Goal: Transaction & Acquisition: Purchase product/service

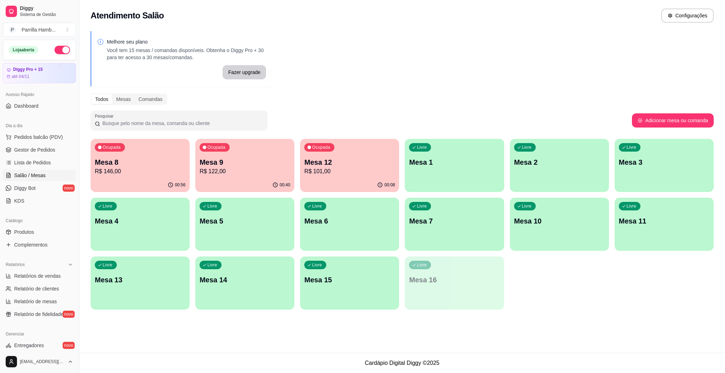
click at [319, 170] on p "R$ 101,00" at bounding box center [349, 171] width 91 height 8
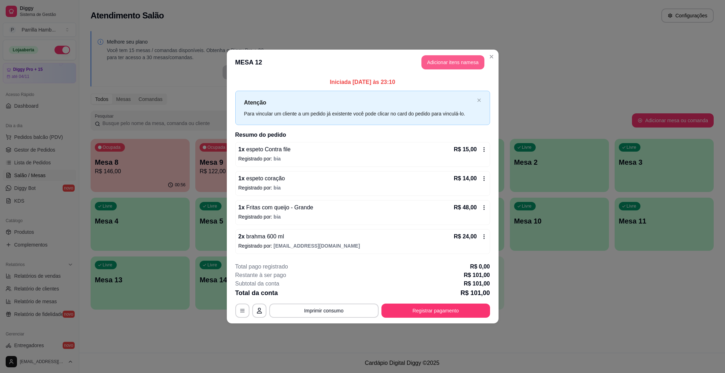
click at [453, 62] on button "Adicionar itens na mesa" at bounding box center [453, 62] width 63 height 14
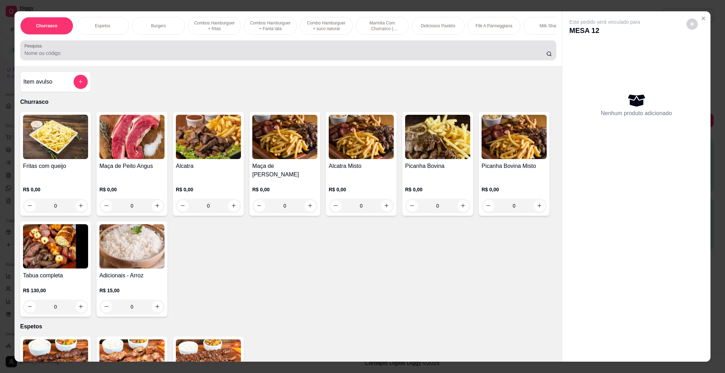
click at [353, 56] on div at bounding box center [288, 50] width 528 height 14
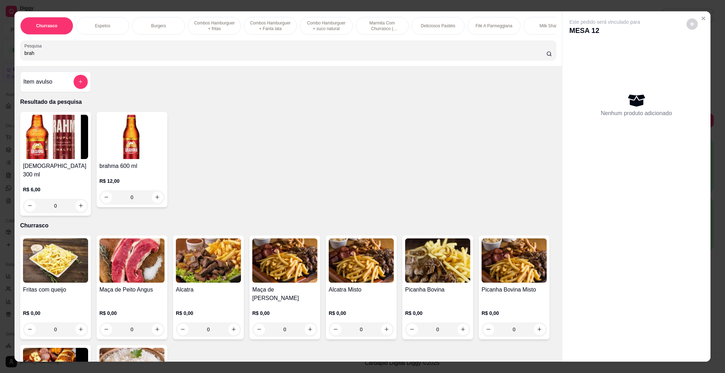
type input "brah"
click at [136, 140] on img at bounding box center [131, 137] width 65 height 44
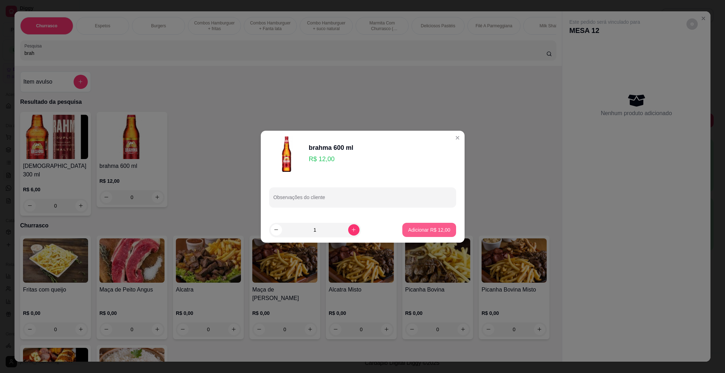
click at [433, 223] on button "Adicionar R$ 12,00" at bounding box center [428, 230] width 53 height 14
type input "1"
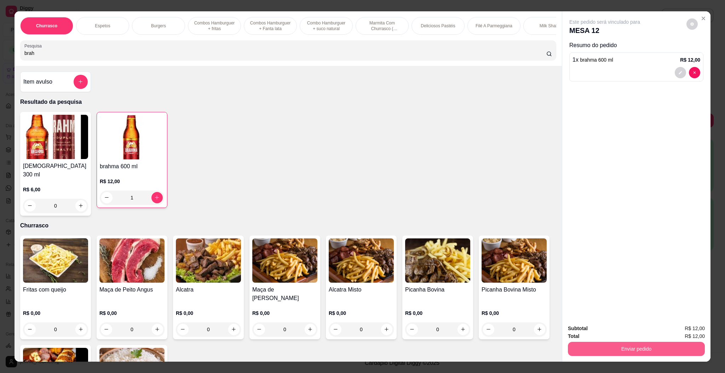
click at [599, 354] on button "Enviar pedido" at bounding box center [636, 349] width 137 height 14
click at [684, 325] on button "Enviar pedido" at bounding box center [685, 331] width 40 height 13
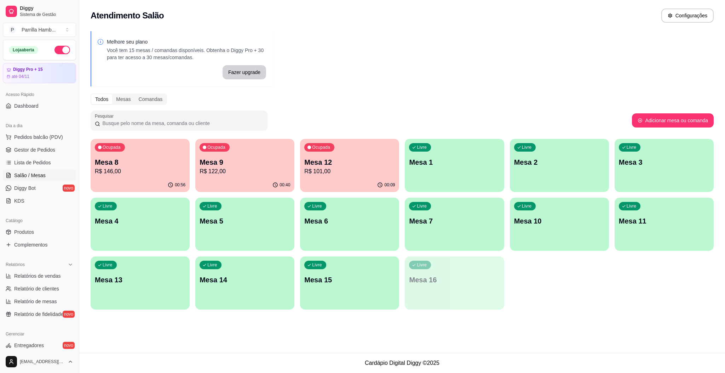
click at [339, 154] on div "Ocupada Mesa 12 R$ 101,00" at bounding box center [349, 158] width 99 height 39
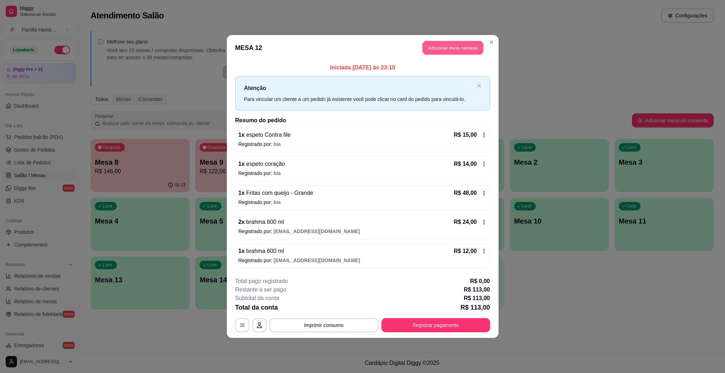
click at [448, 53] on button "Adicionar itens na mesa" at bounding box center [453, 48] width 61 height 14
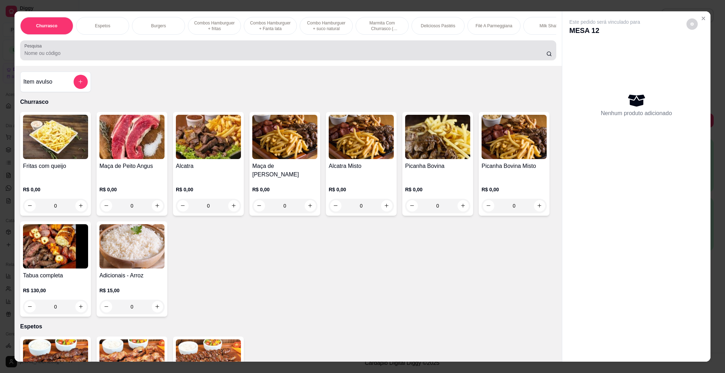
click at [326, 57] on div at bounding box center [288, 50] width 528 height 14
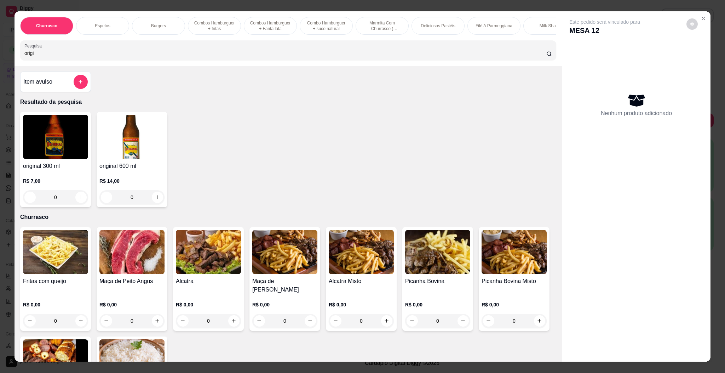
click at [127, 179] on div "R$ 14,00 0" at bounding box center [131, 187] width 65 height 34
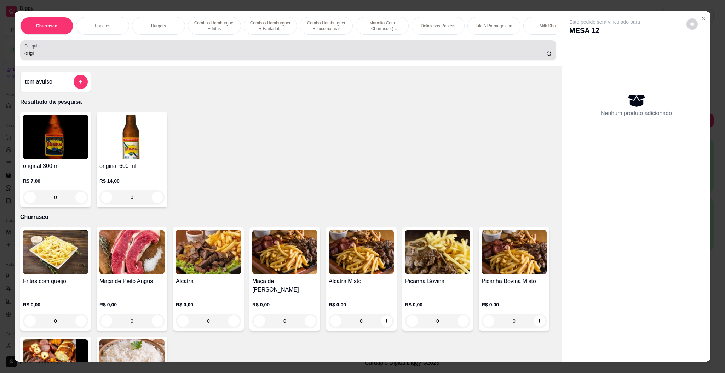
click at [140, 55] on div "origi" at bounding box center [288, 50] width 528 height 14
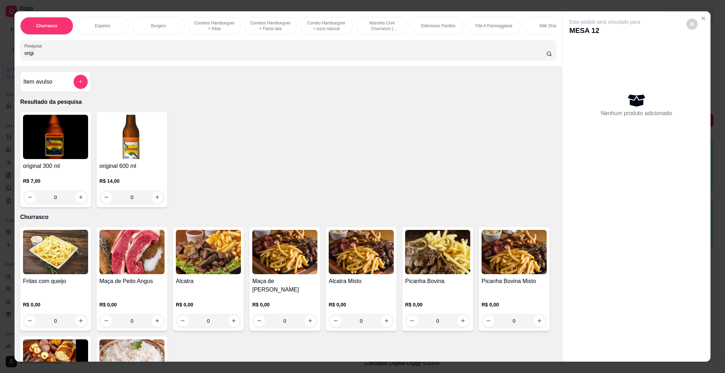
click at [139, 57] on input "origi" at bounding box center [285, 53] width 522 height 7
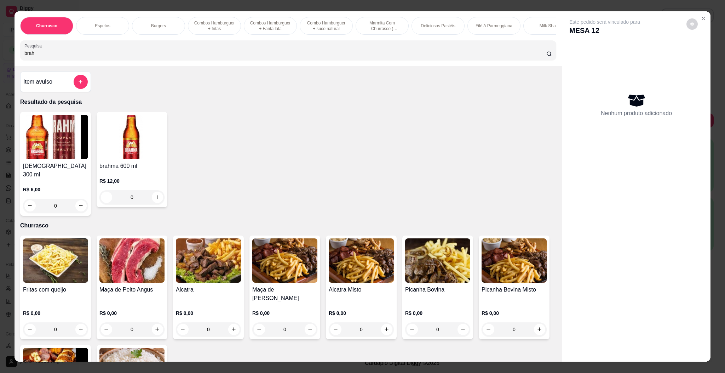
type input "brah"
click at [113, 185] on div "R$ 12,00 0" at bounding box center [131, 187] width 65 height 34
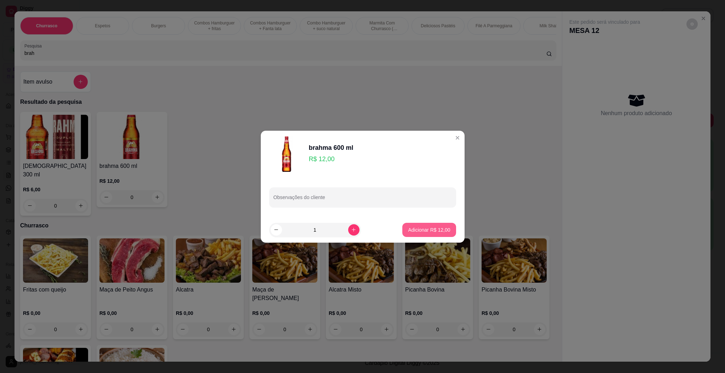
click at [428, 231] on p "Adicionar R$ 12,00" at bounding box center [429, 229] width 42 height 7
type input "1"
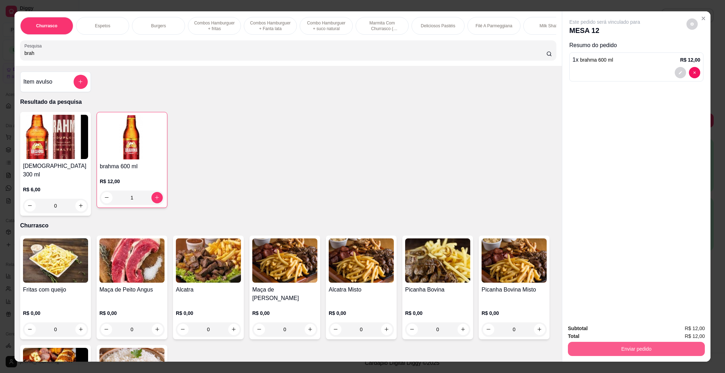
click at [603, 350] on button "Enviar pedido" at bounding box center [636, 349] width 137 height 14
click at [683, 332] on button "Enviar pedido" at bounding box center [685, 331] width 40 height 13
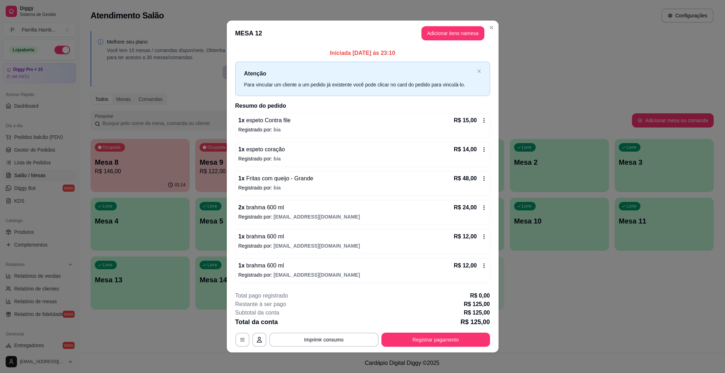
click at [436, 344] on button "Registrar pagamento" at bounding box center [436, 339] width 109 height 14
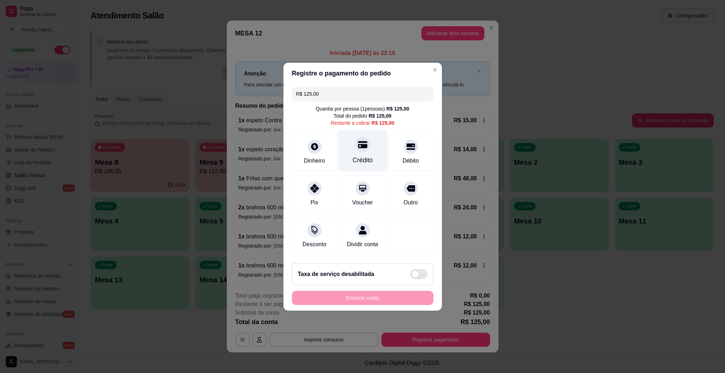
click at [359, 137] on div at bounding box center [363, 145] width 16 height 16
type input "R$ 0,00"
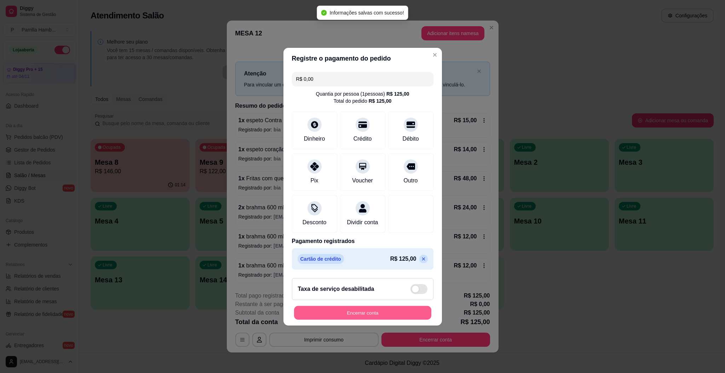
click at [400, 314] on button "Encerrar conta" at bounding box center [362, 312] width 137 height 14
